Goal: Use online tool/utility: Use online tool/utility

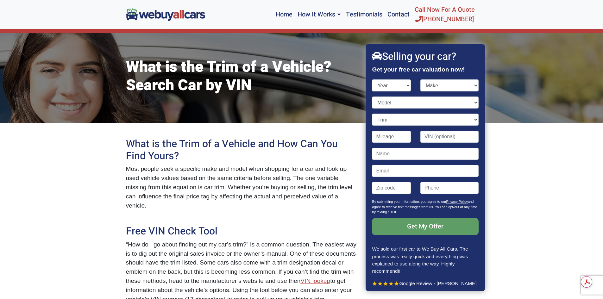
select select "2008"
click at [373, 80] on select "Year [DATE] 2024 2023 2022 2021 2020 2019 2018 2017 2016 2015 2014 2013 2012 20…" at bounding box center [392, 86] width 39 height 12
click at [454, 88] on select "Make" at bounding box center [450, 86] width 58 height 12
click at [458, 86] on select "Make" at bounding box center [450, 86] width 58 height 12
click at [463, 85] on select "Make Acura Aston [PERSON_NAME] Audi Bentley BMW Bugatti Buick Cadillac Chevrole…" at bounding box center [450, 86] width 58 height 12
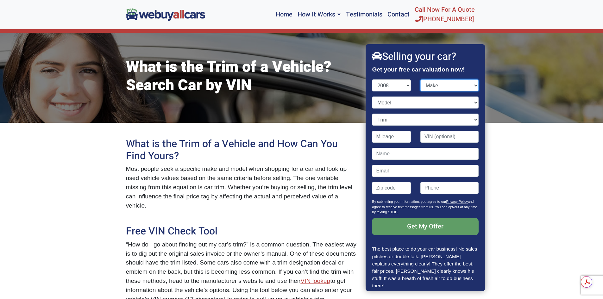
select select "Nissan"
click at [421, 80] on select "Make Acura Aston [PERSON_NAME] Audi Bentley BMW Bugatti Buick Cadillac Chevrole…" at bounding box center [450, 86] width 58 height 12
click at [431, 105] on select "Model" at bounding box center [426, 103] width 106 height 12
click at [430, 106] on select "Model 350Z Altima Altima Hybrid Armada Frontier Maxima Pathfinder Quest Rogue S…" at bounding box center [426, 103] width 106 height 12
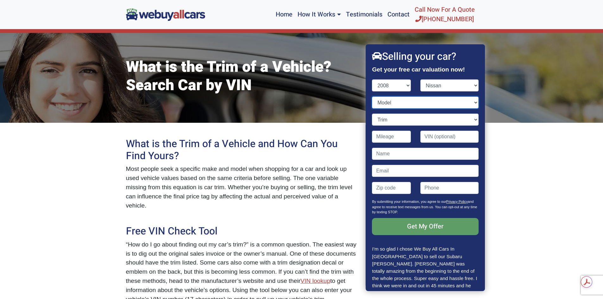
select select "Titan"
click at [373, 97] on select "Model 350Z Altima Altima Hybrid Armada Frontier Maxima Pathfinder Quest Rogue S…" at bounding box center [426, 103] width 106 height 12
click at [396, 137] on input "Contact form" at bounding box center [392, 137] width 39 height 12
click at [445, 138] on input "Contact form" at bounding box center [450, 137] width 58 height 12
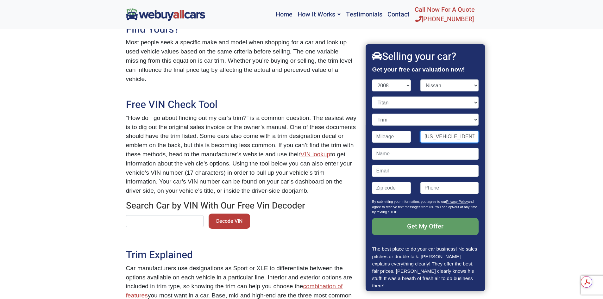
drag, startPoint x: 471, startPoint y: 137, endPoint x: 369, endPoint y: 137, distance: 101.7
click at [369, 137] on div "[US_VEHICLE_IDENTIFICATION_NUMBER]" at bounding box center [426, 139] width 116 height 17
type input "[US_VEHICLE_IDENTIFICATION_NUMBER]"
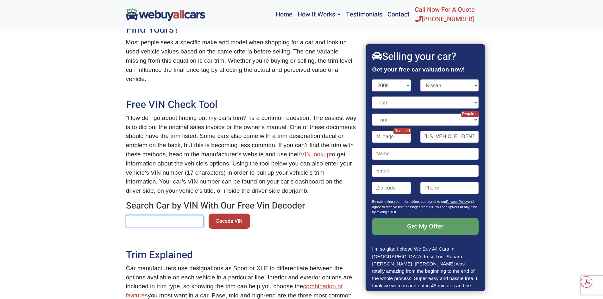
click at [157, 215] on input "text" at bounding box center [165, 221] width 78 height 12
paste input "[US_VEHICLE_IDENTIFICATION_NUMBER]"
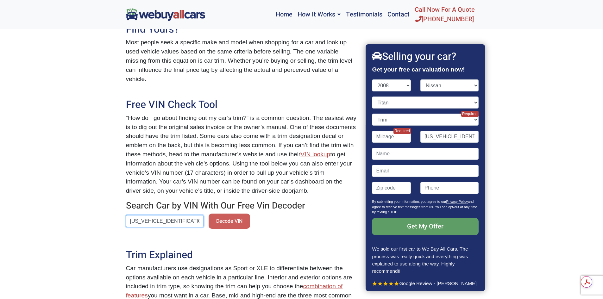
type input "[US_VEHICLE_IDENTIFICATION_NUMBER]"
click at [228, 218] on button "Decode VIN" at bounding box center [229, 221] width 41 height 15
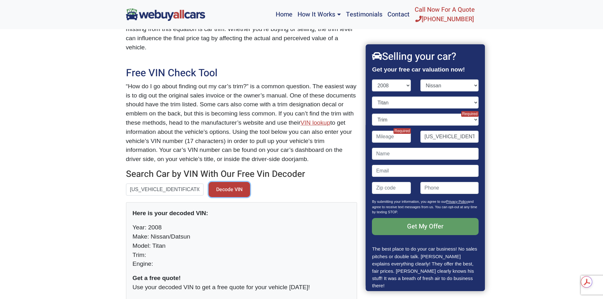
scroll to position [190, 0]
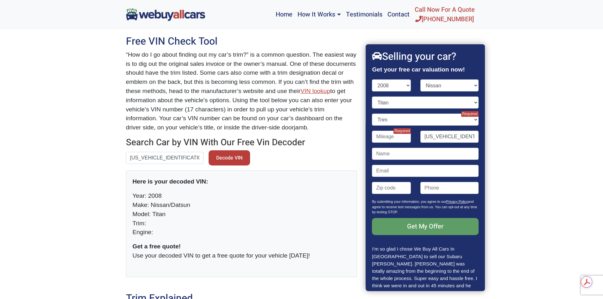
click at [145, 215] on p "Year: 2008 Make: Nissan/Datsun Model: Titan Trim: Engine:" at bounding box center [242, 215] width 218 height 46
click at [153, 214] on p "Year: 2008 Make: Nissan/Datsun Model: Titan Trim: Engine:" at bounding box center [242, 215] width 218 height 46
drag, startPoint x: 188, startPoint y: 151, endPoint x: 64, endPoint y: 147, distance: 123.9
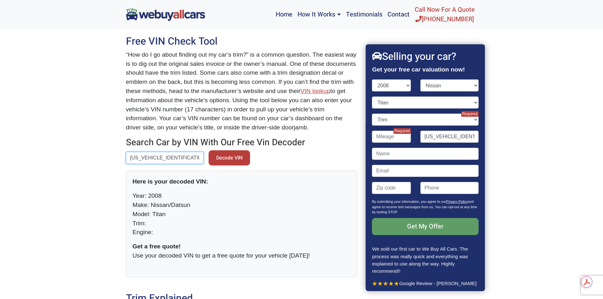
type input "[US_VEHICLE_IDENTIFICATION_NUMBER]"
click at [209, 150] on button "Decode VIN" at bounding box center [229, 157] width 41 height 15
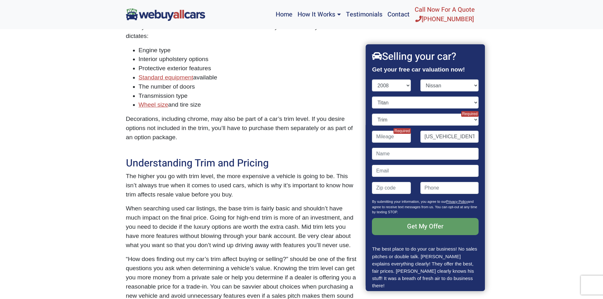
scroll to position [550, 0]
